Goal: Transaction & Acquisition: Purchase product/service

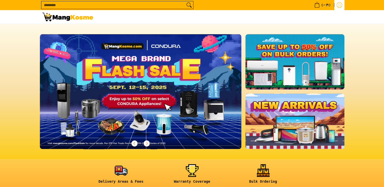
click at [339, 4] on icon "Log in" at bounding box center [340, 5] width 6 height 6
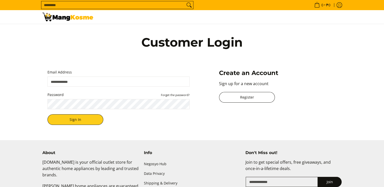
click at [260, 97] on link "Register" at bounding box center [247, 97] width 56 height 11
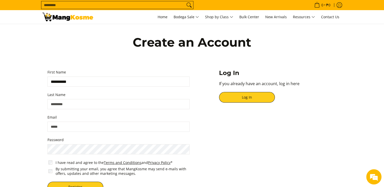
type input "**********"
click at [77, 105] on input "Last Name" at bounding box center [119, 104] width 142 height 10
type input "********"
click at [66, 126] on input "Email" at bounding box center [119, 127] width 142 height 10
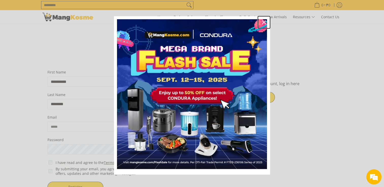
click at [262, 23] on icon "close icon" at bounding box center [264, 22] width 4 height 4
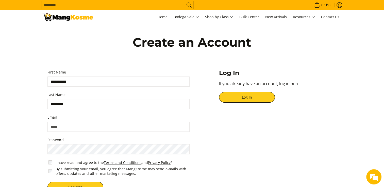
click at [70, 133] on form "**********" at bounding box center [119, 133] width 142 height 129
click at [77, 126] on input "Email" at bounding box center [119, 127] width 142 height 10
type input "**********"
click at [217, 140] on div "**********" at bounding box center [192, 131] width 300 height 134
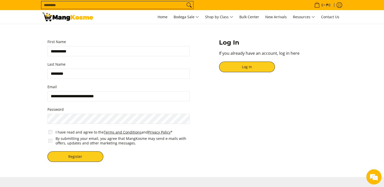
scroll to position [41, 0]
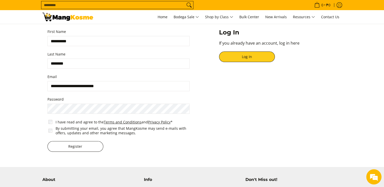
click at [83, 149] on button "Register" at bounding box center [76, 147] width 56 height 11
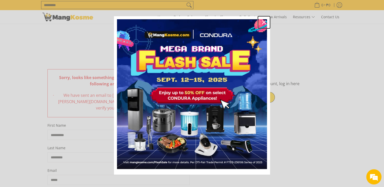
click at [263, 22] on icon "close icon" at bounding box center [264, 22] width 4 height 4
click at [262, 21] on link "Bulk Center" at bounding box center [249, 17] width 25 height 14
click at [297, 79] on div "Log In If you already have an account, log in here Log In" at bounding box center [278, 88] width 123 height 39
click at [262, 22] on link "Bulk Center" at bounding box center [249, 17] width 25 height 14
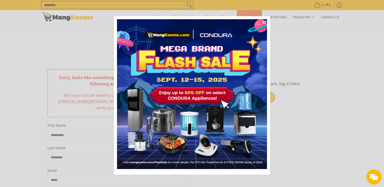
click at [262, 22] on link "Bulk Center" at bounding box center [249, 17] width 25 height 14
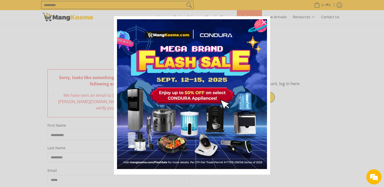
click at [262, 22] on link "Bulk Center" at bounding box center [249, 17] width 25 height 14
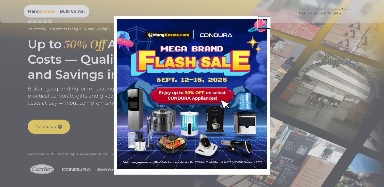
click at [262, 22] on icon "close icon" at bounding box center [264, 22] width 4 height 4
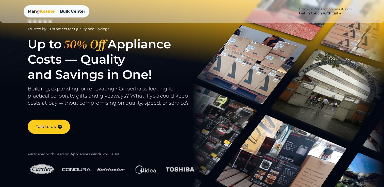
click at [41, 11] on span "Kosme" at bounding box center [47, 11] width 15 height 5
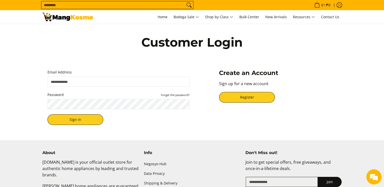
click at [110, 83] on input "Email Address" at bounding box center [119, 82] width 142 height 10
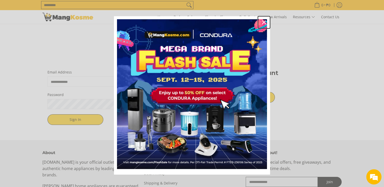
click at [262, 21] on icon "close icon" at bounding box center [264, 22] width 4 height 4
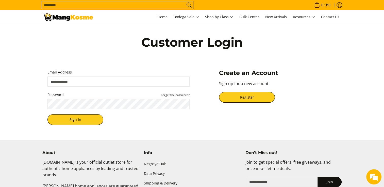
click at [62, 81] on input "Email Address" at bounding box center [119, 82] width 142 height 10
type input "**********"
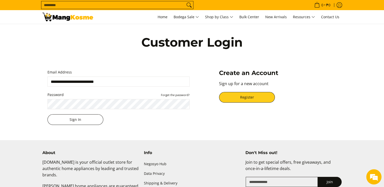
drag, startPoint x: 71, startPoint y: 119, endPoint x: 72, endPoint y: 116, distance: 2.6
click at [72, 116] on button "Sign In" at bounding box center [76, 120] width 56 height 11
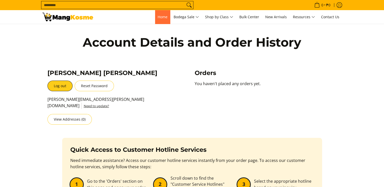
click at [162, 19] on span "Home" at bounding box center [163, 16] width 10 height 5
click at [161, 15] on span "Home" at bounding box center [163, 16] width 10 height 5
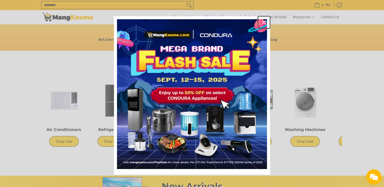
click at [262, 23] on icon "close icon" at bounding box center [264, 22] width 4 height 4
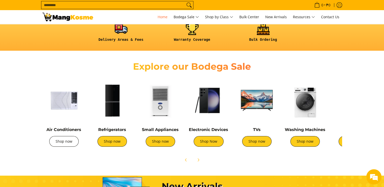
click at [60, 142] on link "Shop now" at bounding box center [63, 141] width 29 height 11
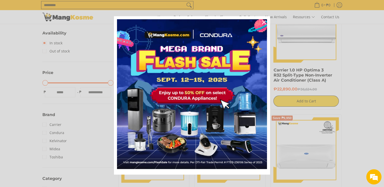
scroll to position [4, 0]
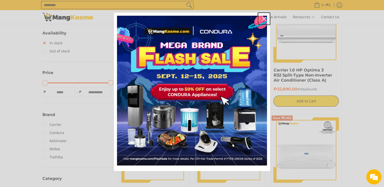
click at [262, 17] on icon "close icon" at bounding box center [264, 19] width 4 height 4
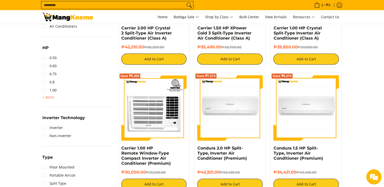
scroll to position [0, 0]
click at [50, 96] on span "+ More" at bounding box center [48, 98] width 12 height 4
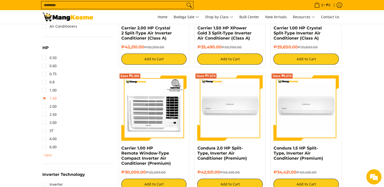
click at [45, 99] on link "1.50" at bounding box center [49, 99] width 14 height 8
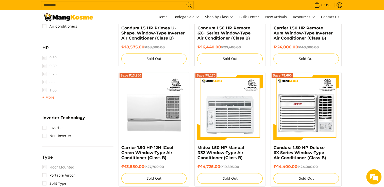
scroll to position [71, 0]
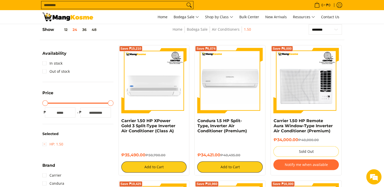
click at [45, 144] on link "HP: 1.50" at bounding box center [52, 144] width 21 height 8
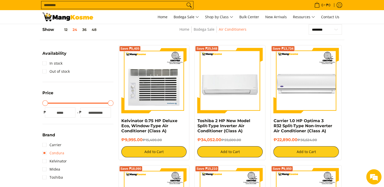
scroll to position [82, 0]
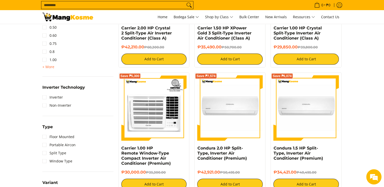
scroll to position [295, 0]
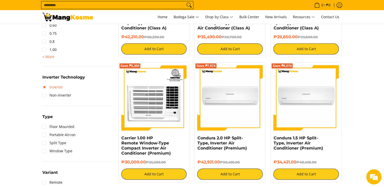
click at [46, 86] on link "Inverter" at bounding box center [52, 87] width 21 height 8
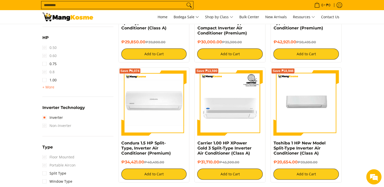
scroll to position [71, 0]
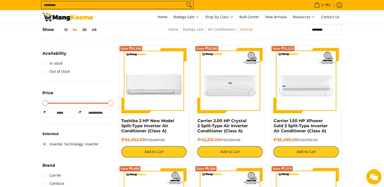
drag, startPoint x: 9, startPoint y: 124, endPoint x: 12, endPoint y: 133, distance: 9.5
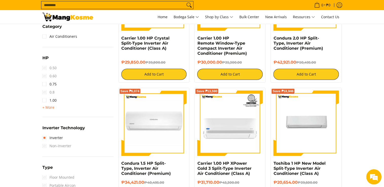
scroll to position [285, 0]
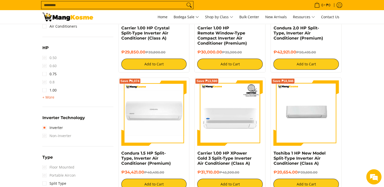
click at [51, 96] on span "+ More" at bounding box center [48, 98] width 12 height 4
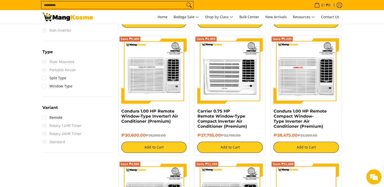
scroll to position [458, 0]
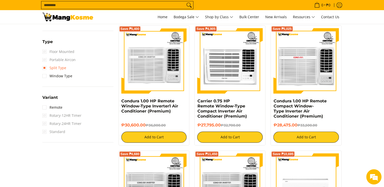
click at [45, 65] on link "Split Type" at bounding box center [54, 68] width 24 height 8
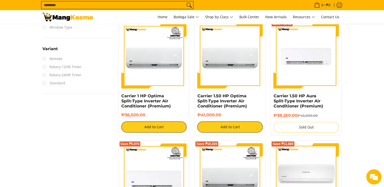
scroll to position [71, 0]
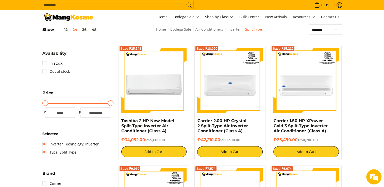
click at [45, 62] on link "In stock" at bounding box center [52, 63] width 20 height 8
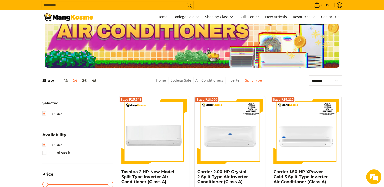
scroll to position [10, 0]
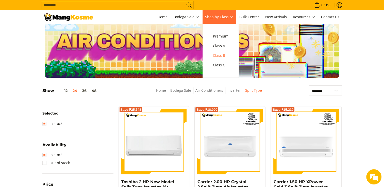
click at [220, 55] on span "Class B" at bounding box center [220, 56] width 15 height 6
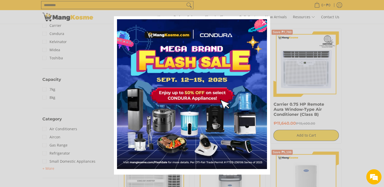
scroll to position [4, 0]
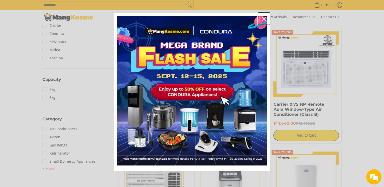
click at [263, 18] on icon "close icon" at bounding box center [264, 19] width 4 height 4
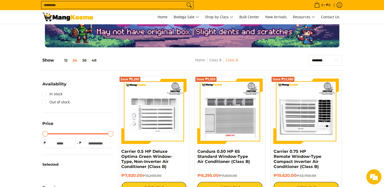
scroll to position [0, 0]
click at [42, 92] on link "In stock" at bounding box center [52, 94] width 20 height 8
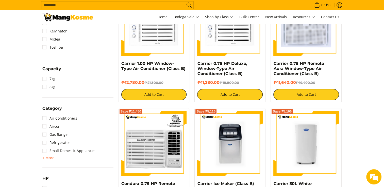
scroll to position [264, 0]
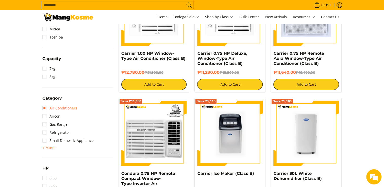
click at [44, 107] on link "Air Conditioners" at bounding box center [59, 108] width 35 height 8
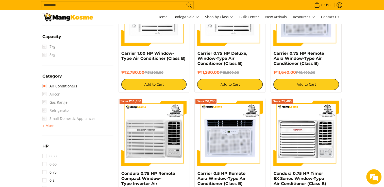
scroll to position [71, 0]
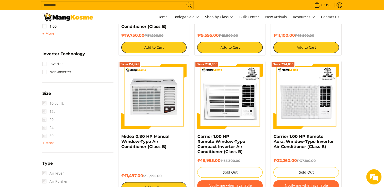
scroll to position [437, 0]
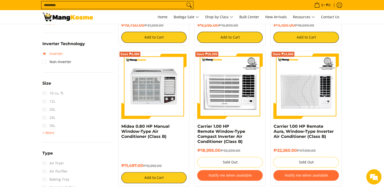
click at [48, 53] on link "Inverter" at bounding box center [52, 54] width 21 height 8
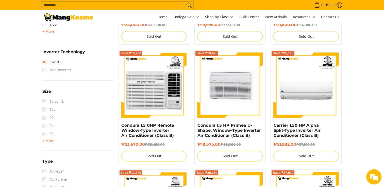
scroll to position [71, 0]
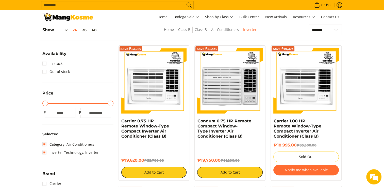
scroll to position [0, 0]
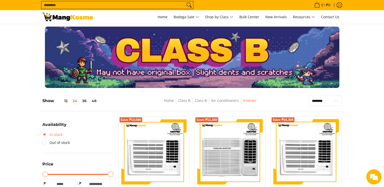
click at [43, 135] on link "In stock" at bounding box center [52, 135] width 20 height 8
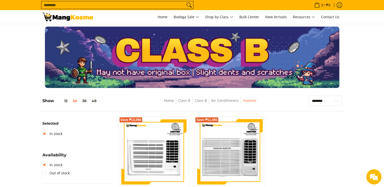
scroll to position [71, 0]
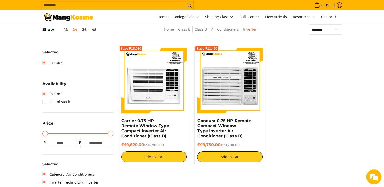
click at [313, 132] on div "Save ₱13,080 Carrier 0.75 HP Remote Window-Type Compact Inverter Air Conditione…" at bounding box center [230, 108] width 229 height 126
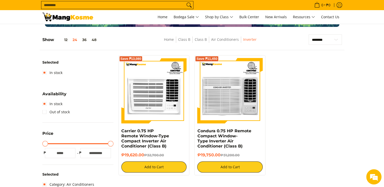
scroll to position [0, 0]
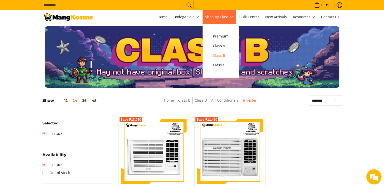
click at [230, 22] on link "Shop by Class" at bounding box center [219, 17] width 33 height 14
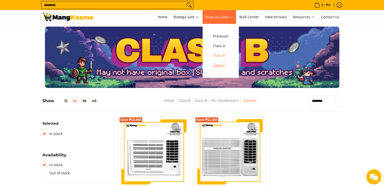
click at [222, 63] on span "Class C" at bounding box center [220, 65] width 15 height 6
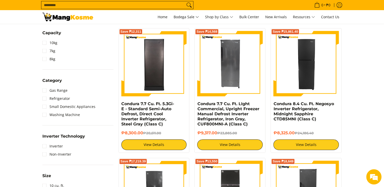
scroll to position [224, 0]
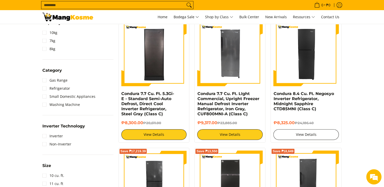
click at [300, 135] on link "View Details" at bounding box center [307, 135] width 66 height 11
